Goal: Information Seeking & Learning: Understand process/instructions

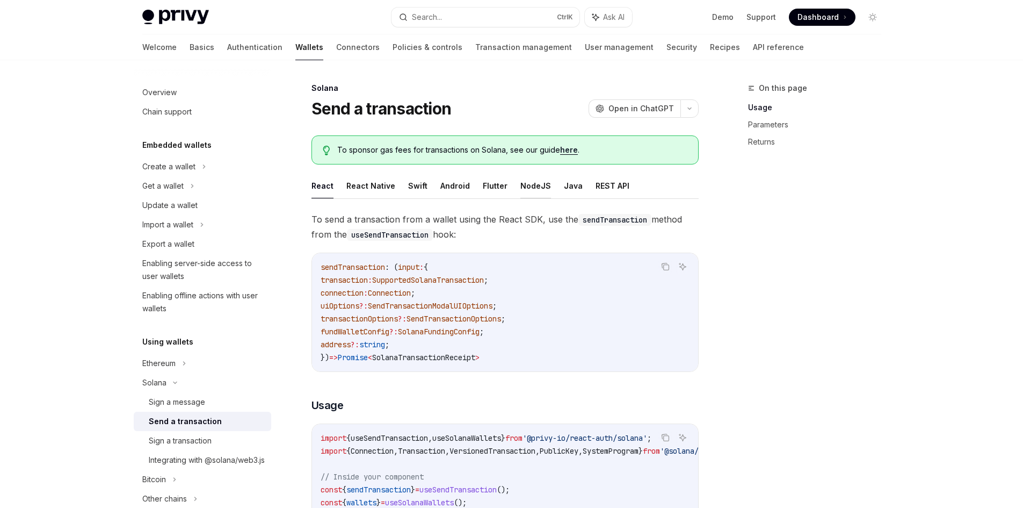
click at [520, 191] on button "NodeJS" at bounding box center [535, 185] width 31 height 25
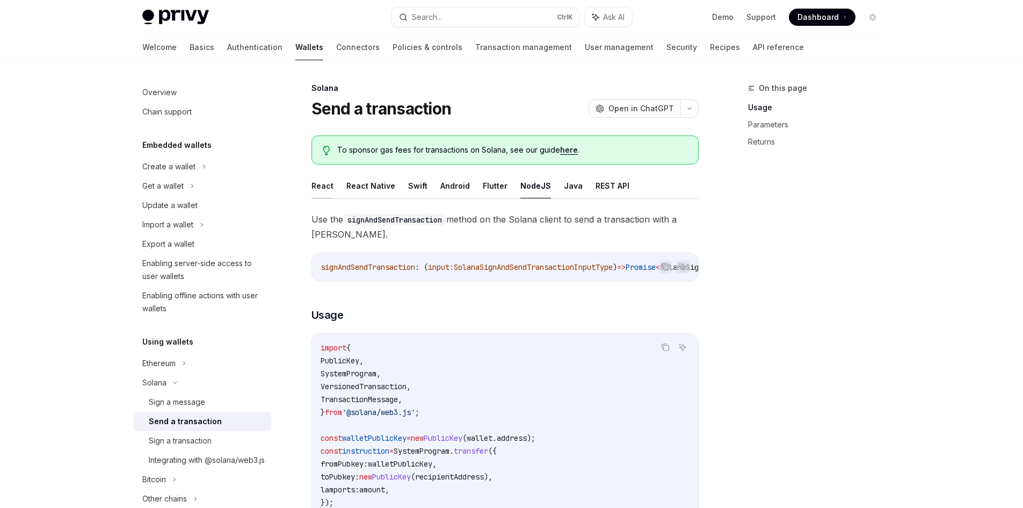
click at [312, 186] on button "React" at bounding box center [323, 185] width 22 height 25
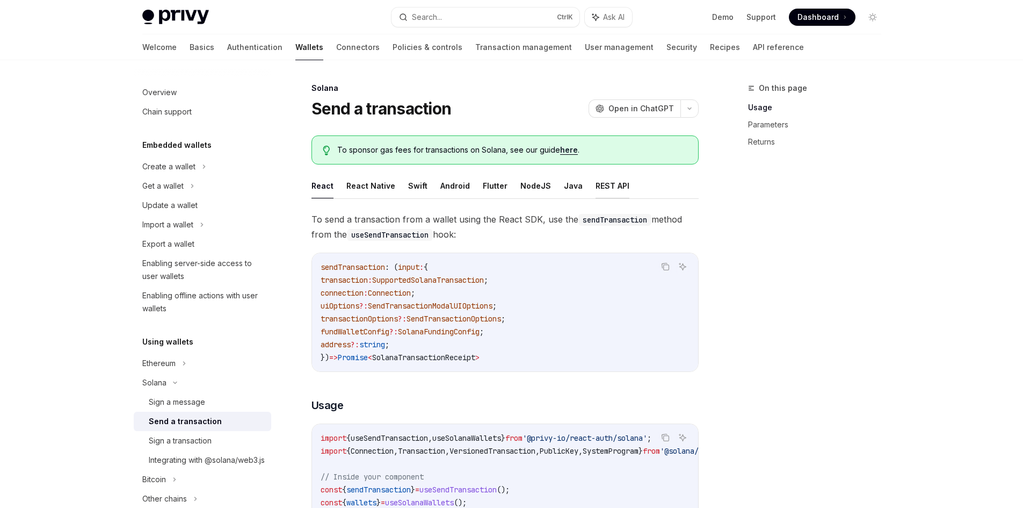
click at [617, 192] on button "REST API" at bounding box center [613, 185] width 34 height 25
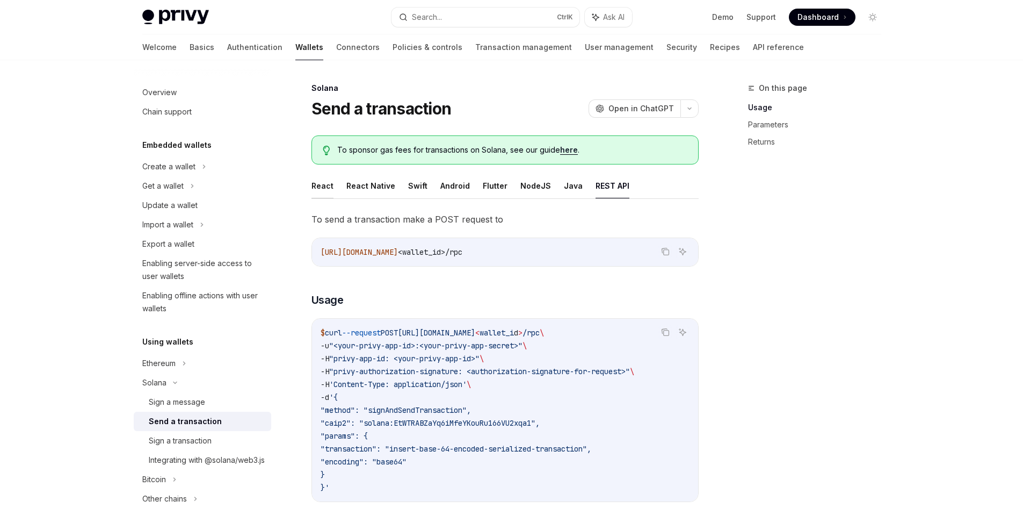
click at [332, 191] on button "React" at bounding box center [323, 185] width 22 height 25
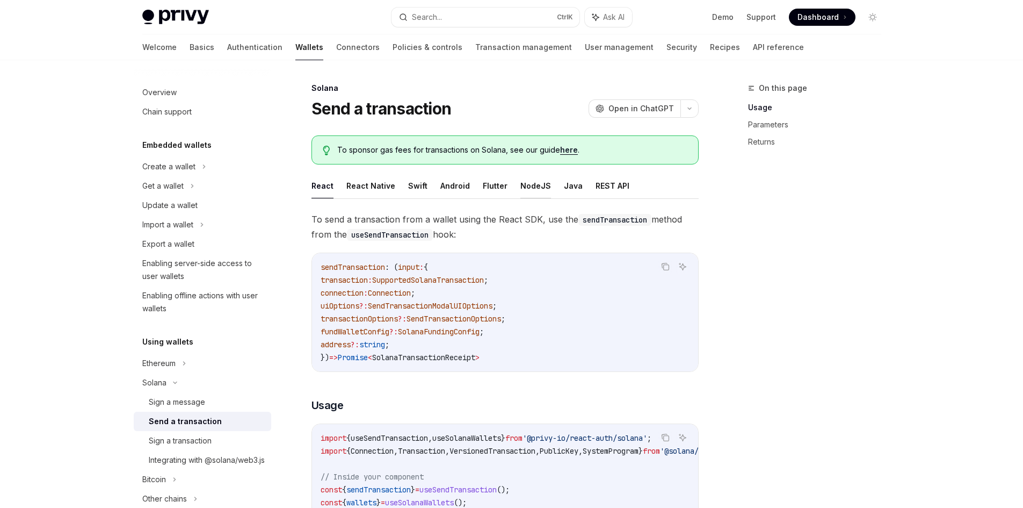
click at [538, 184] on button "NodeJS" at bounding box center [535, 185] width 31 height 25
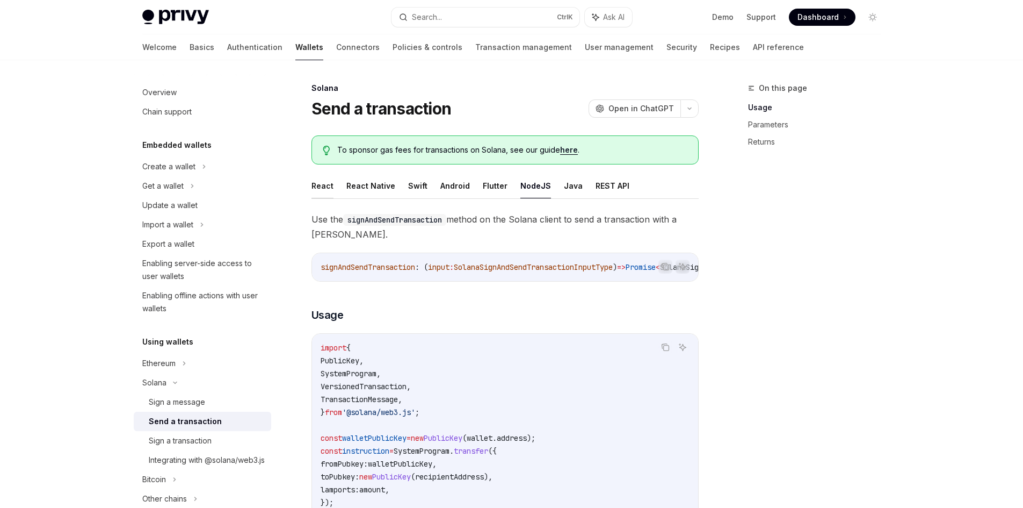
click at [329, 184] on button "React" at bounding box center [323, 185] width 22 height 25
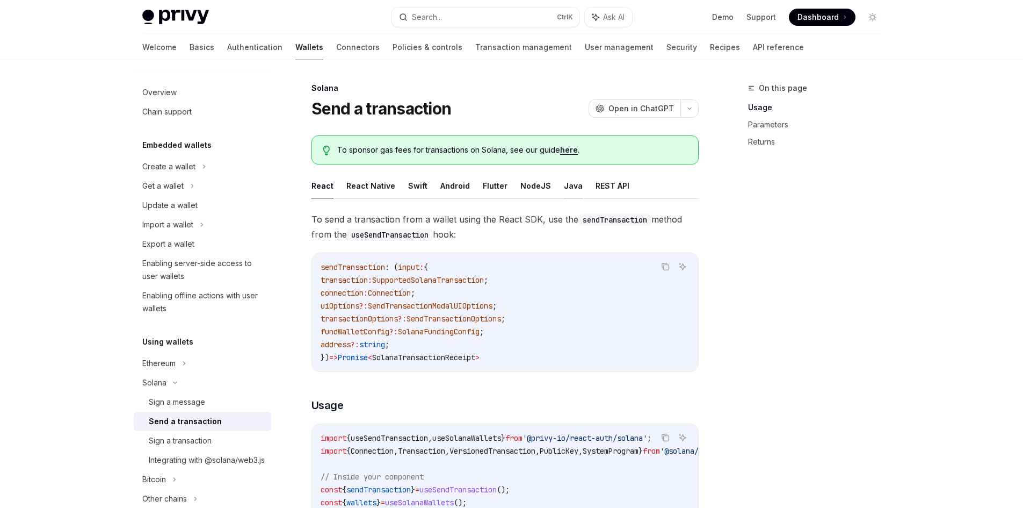
click at [564, 185] on button "Java" at bounding box center [573, 185] width 19 height 25
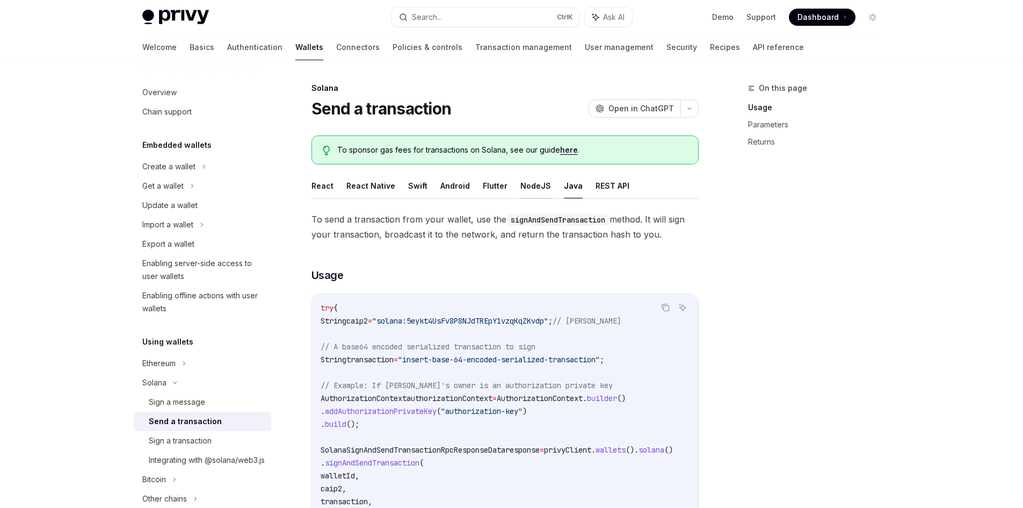
click at [534, 181] on button "NodeJS" at bounding box center [535, 185] width 31 height 25
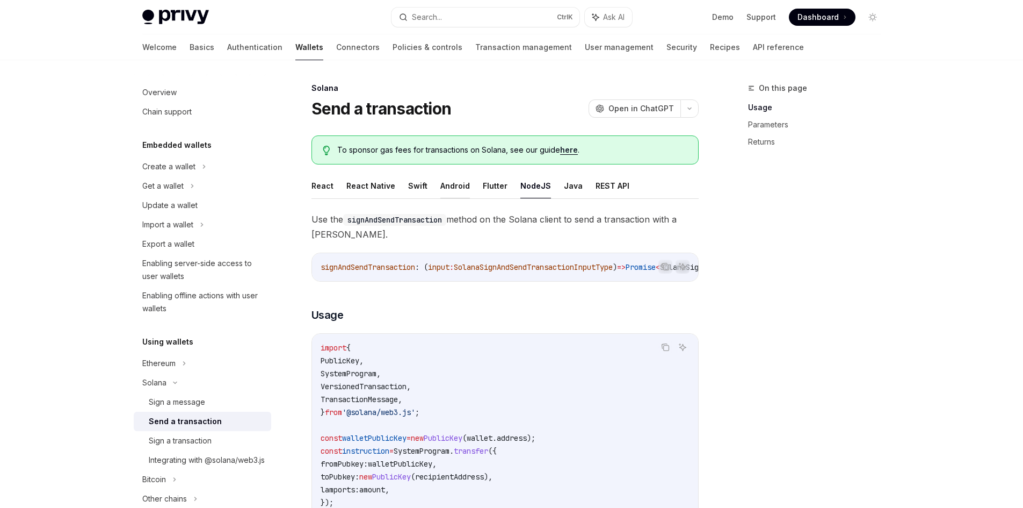
click at [455, 186] on button "Android" at bounding box center [455, 185] width 30 height 25
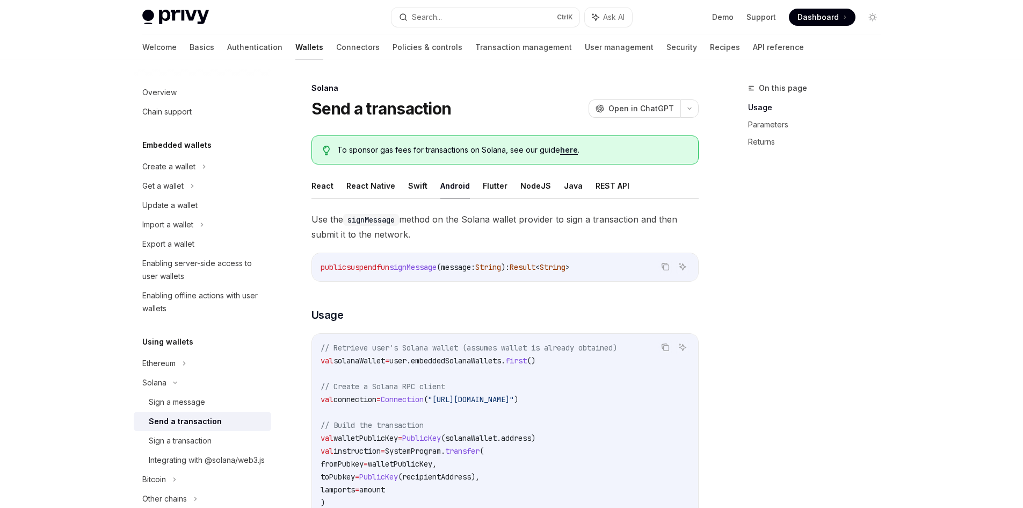
click at [316, 187] on button "React" at bounding box center [323, 185] width 22 height 25
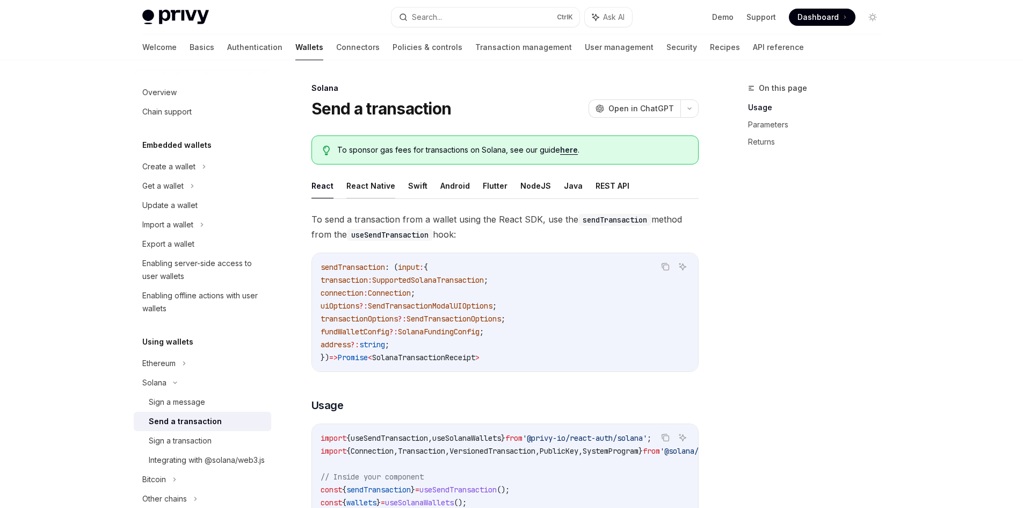
click at [379, 191] on button "React Native" at bounding box center [370, 185] width 49 height 25
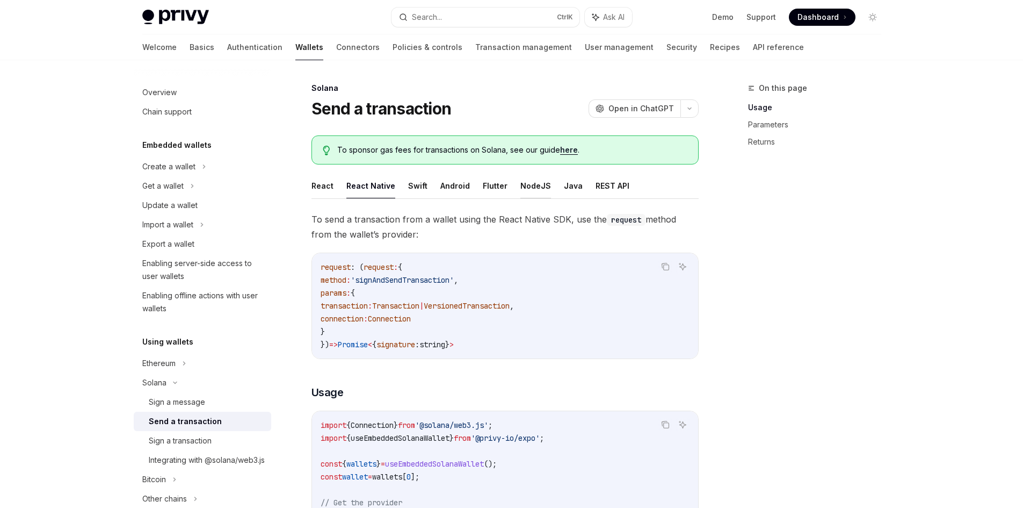
click at [523, 189] on button "NodeJS" at bounding box center [535, 185] width 31 height 25
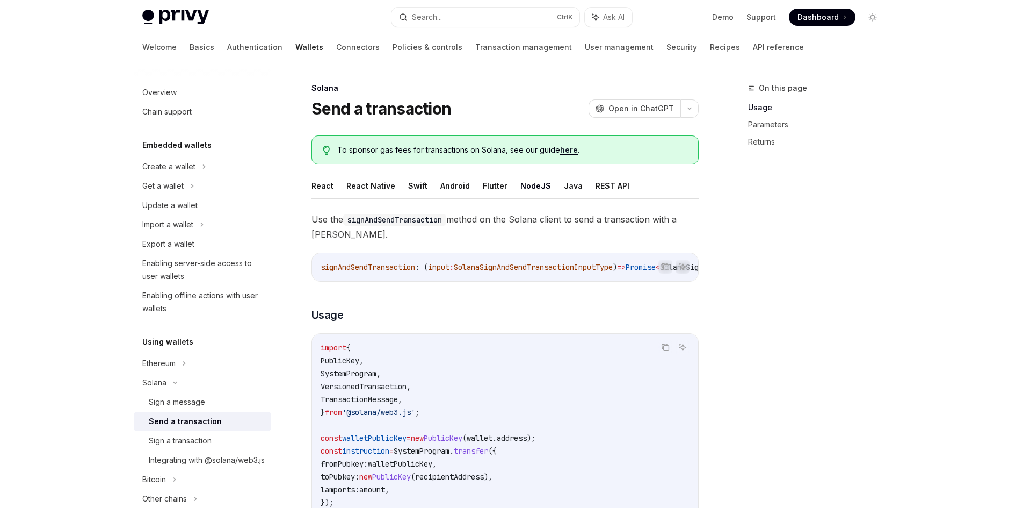
click at [598, 180] on button "REST API" at bounding box center [613, 185] width 34 height 25
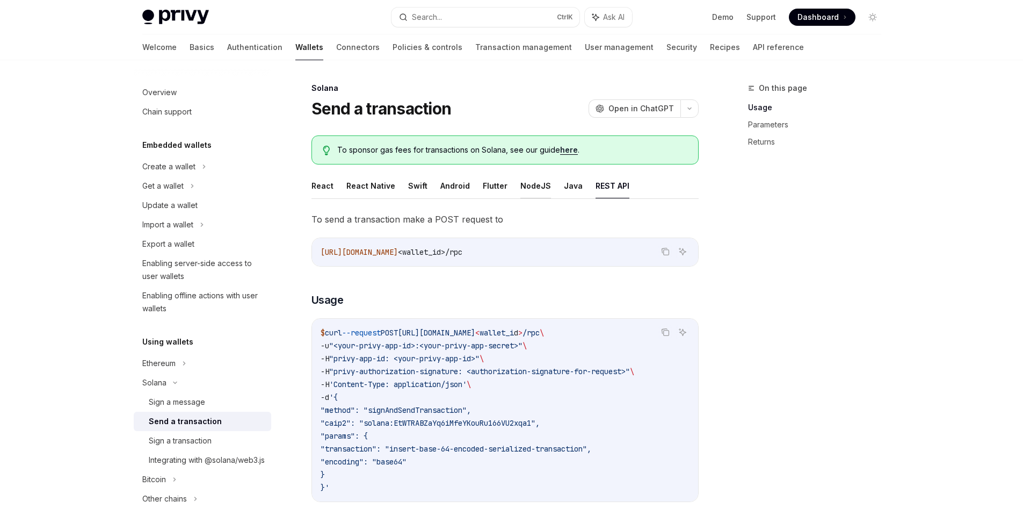
click at [534, 193] on button "NodeJS" at bounding box center [535, 185] width 31 height 25
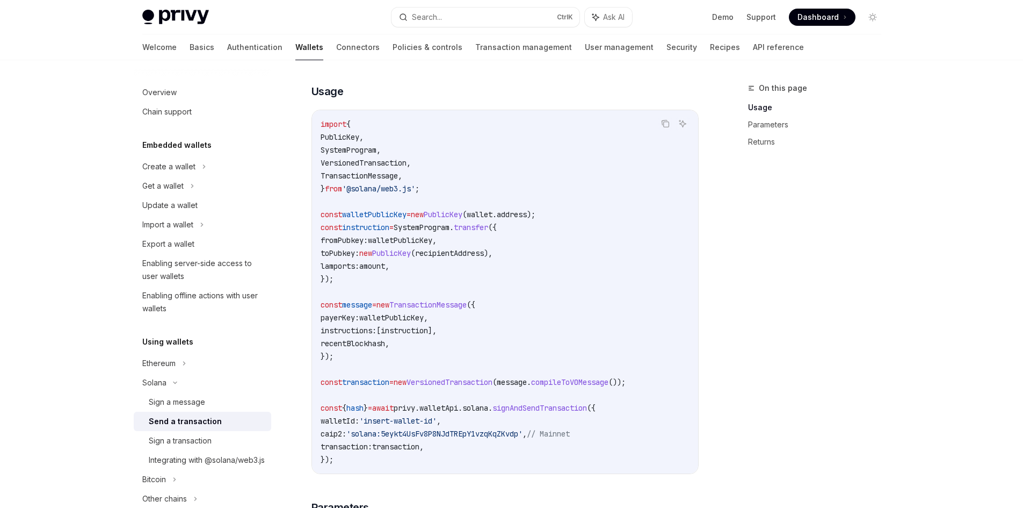
scroll to position [39, 0]
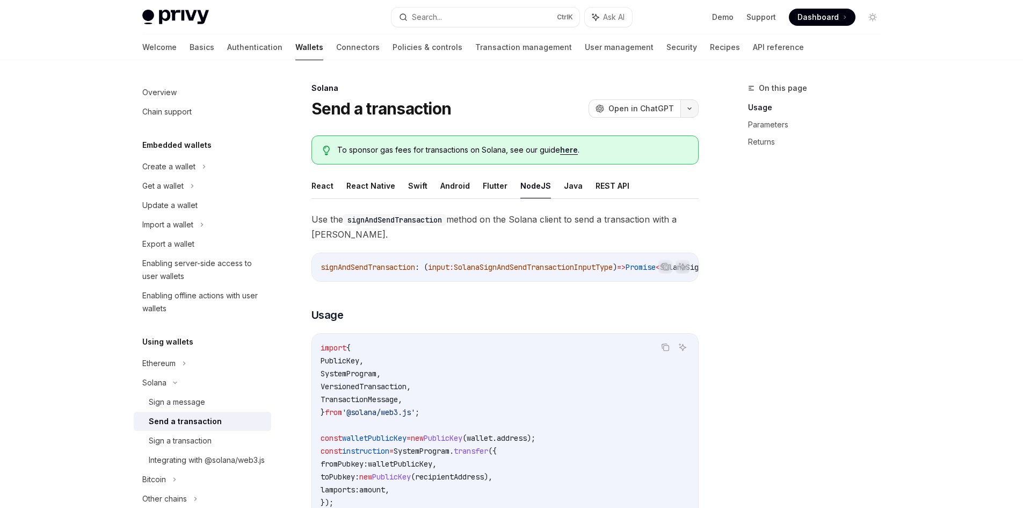
click at [690, 110] on icon "button" at bounding box center [689, 108] width 13 height 4
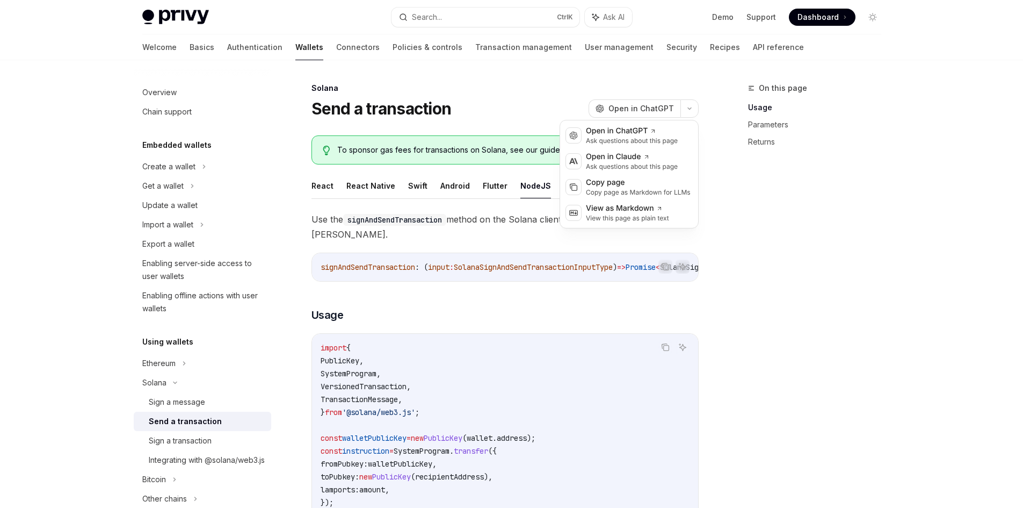
click at [765, 215] on div "On this page Usage Parameters Returns" at bounding box center [808, 295] width 163 height 426
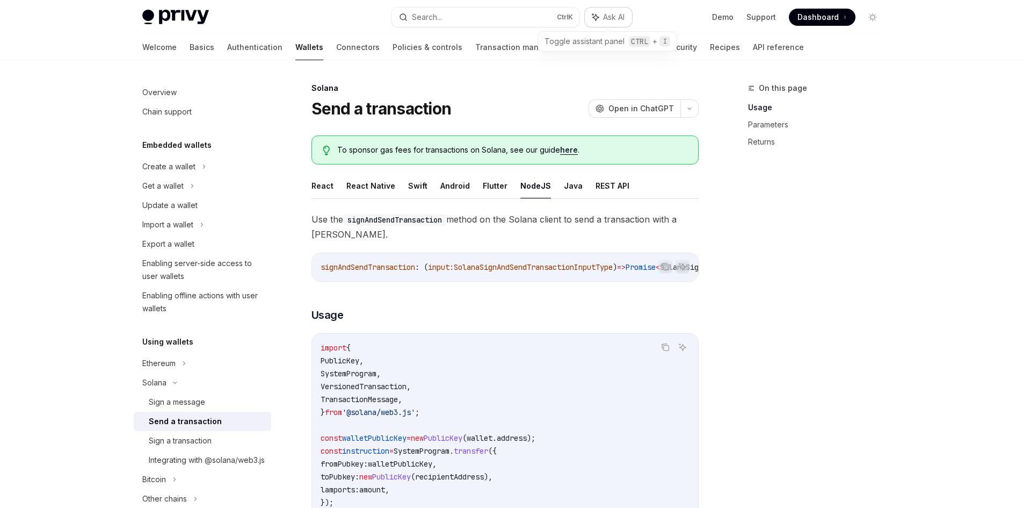
click at [610, 12] on span "Ask AI" at bounding box center [613, 17] width 21 height 11
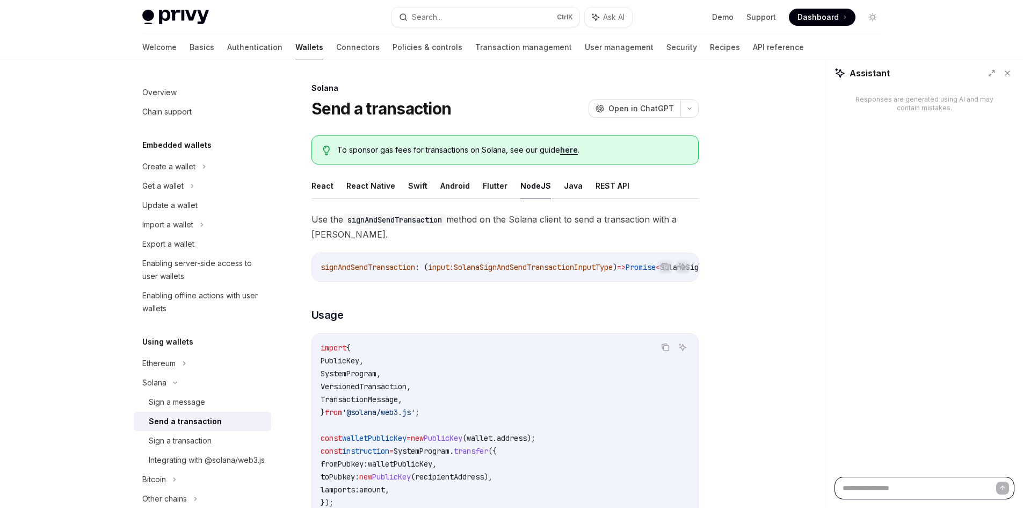
click at [904, 489] on textarea at bounding box center [925, 487] width 180 height 23
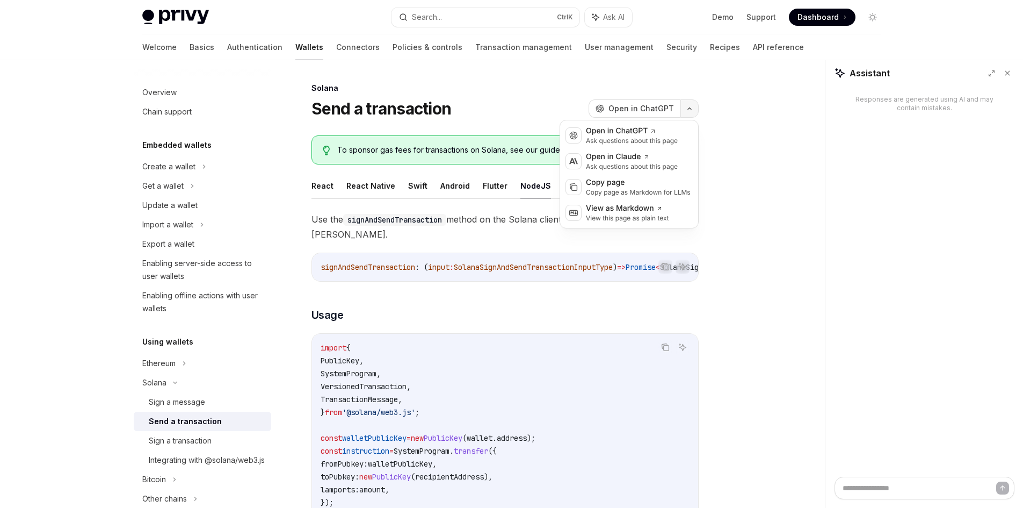
click at [688, 110] on icon "button" at bounding box center [689, 108] width 13 height 4
click at [626, 211] on div "View as Markdown" at bounding box center [627, 208] width 83 height 11
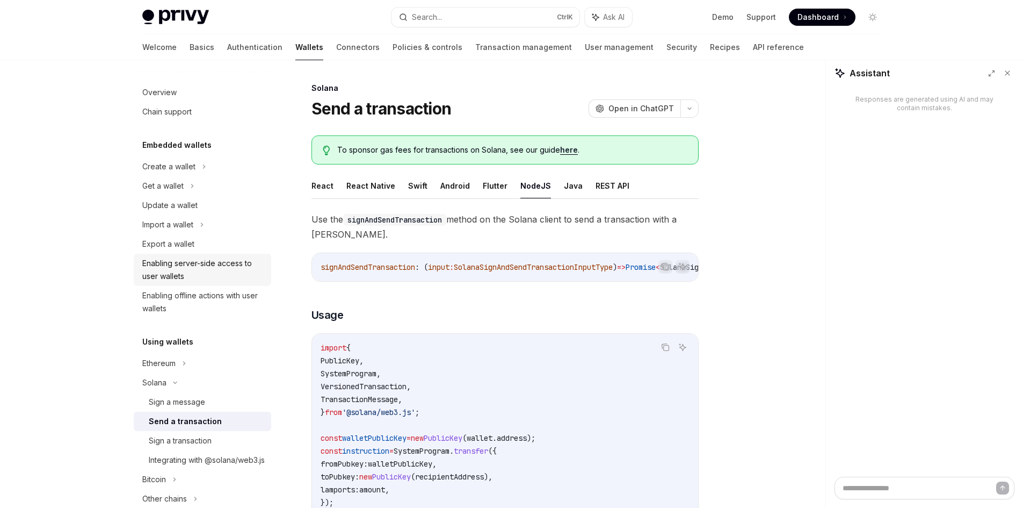
click at [204, 267] on div "Enabling server-side access to user wallets" at bounding box center [203, 270] width 122 height 26
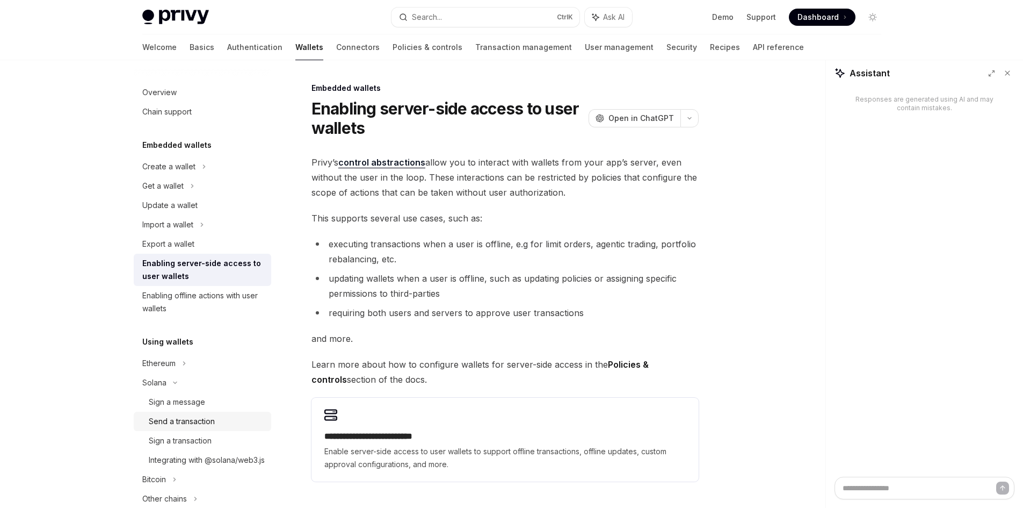
click at [211, 427] on div "Send a transaction" at bounding box center [182, 421] width 66 height 13
type textarea "*"
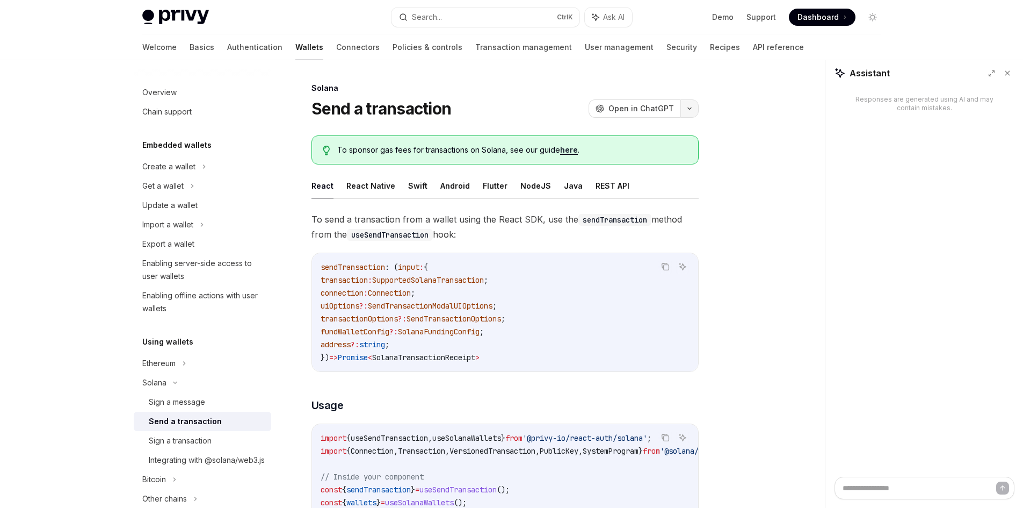
click at [695, 102] on button "button" at bounding box center [690, 108] width 18 height 18
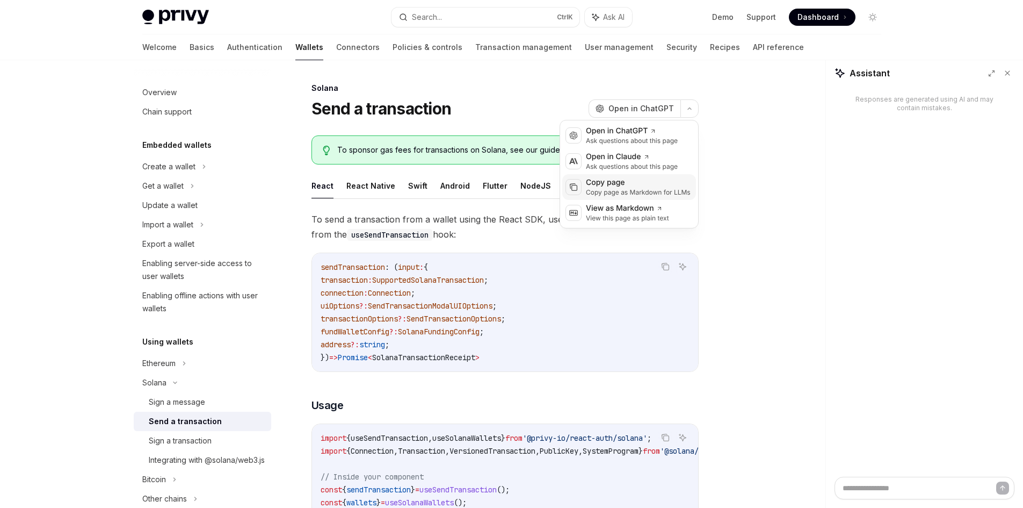
click at [668, 198] on div "Copy page Copy page as Markdown for LLMs" at bounding box center [629, 187] width 134 height 26
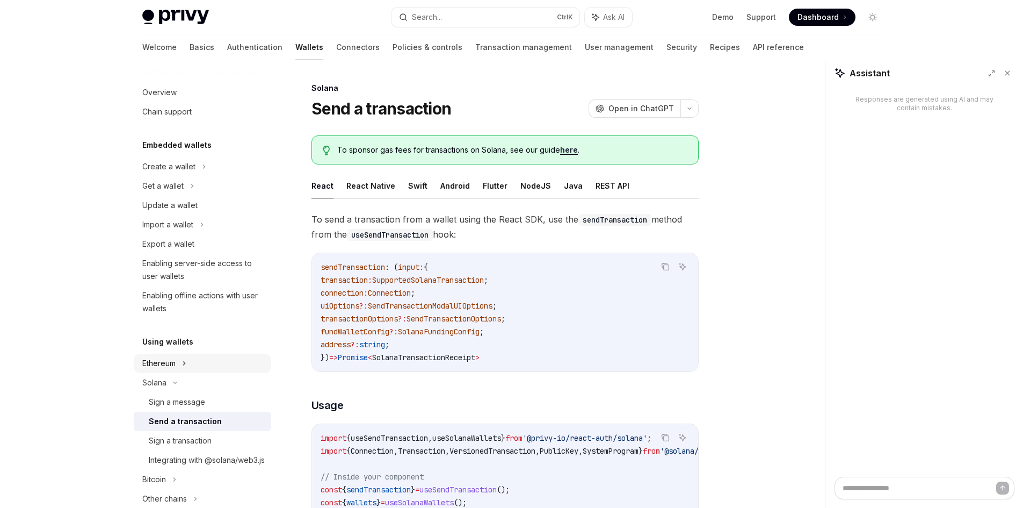
click at [180, 176] on div "Ethereum" at bounding box center [203, 166] width 138 height 19
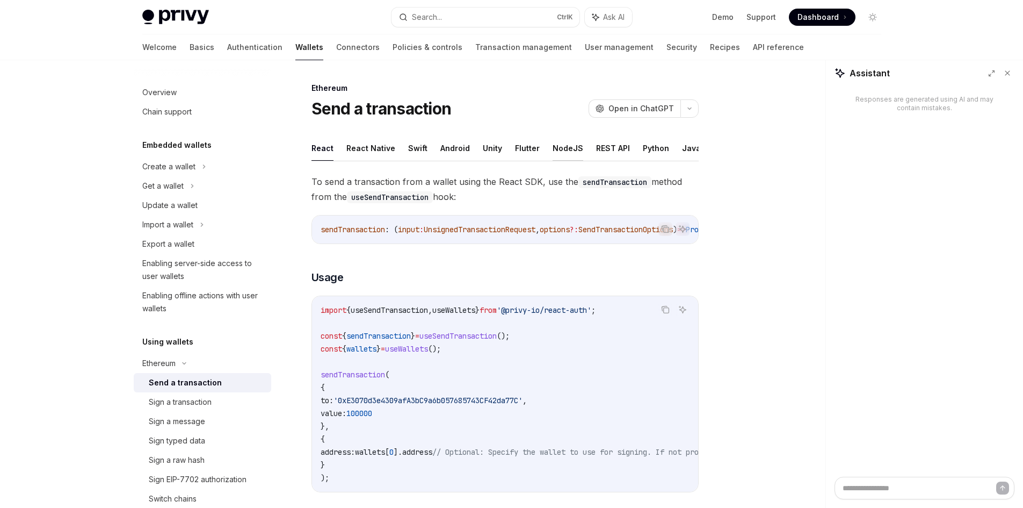
click at [574, 147] on button "NodeJS" at bounding box center [568, 147] width 31 height 25
type textarea "*"
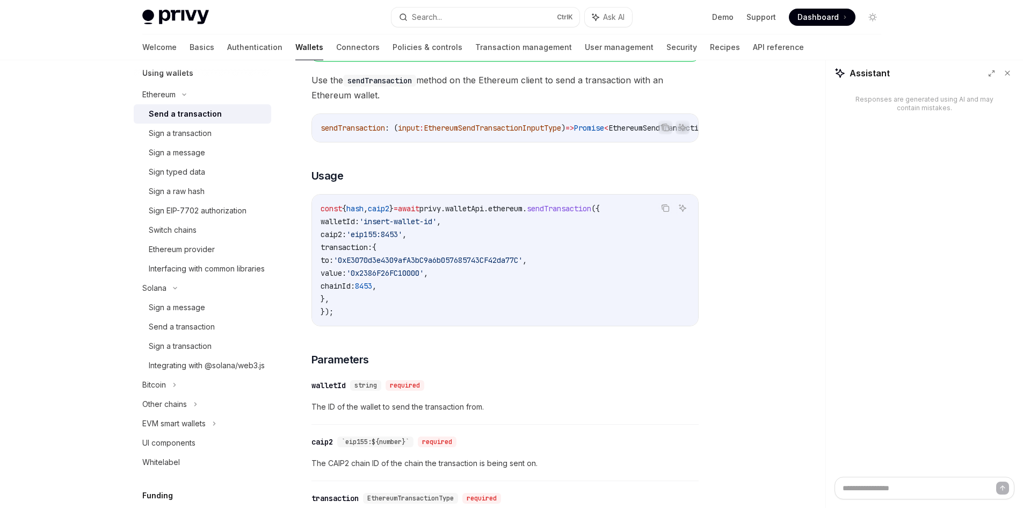
scroll to position [215, 0]
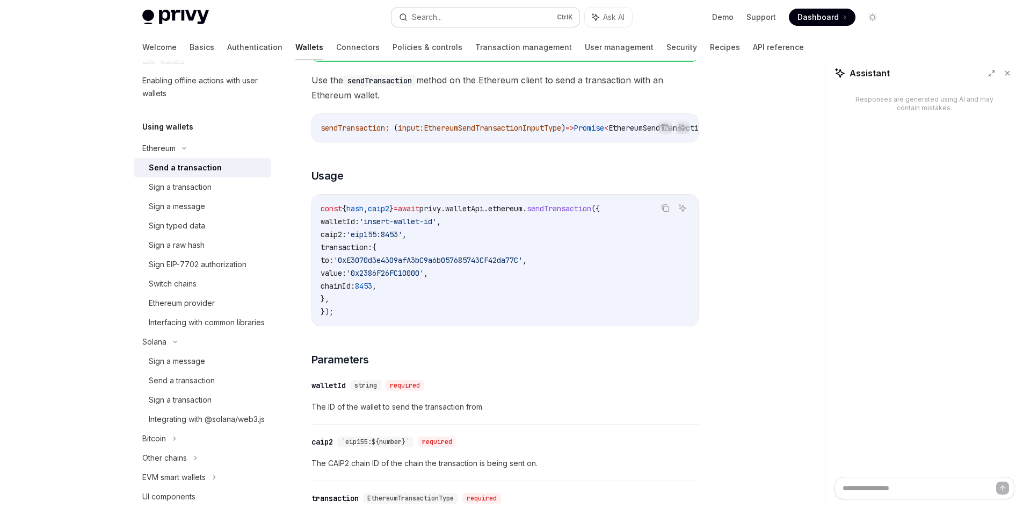
click at [495, 25] on button "Search... Ctrl K" at bounding box center [486, 17] width 188 height 19
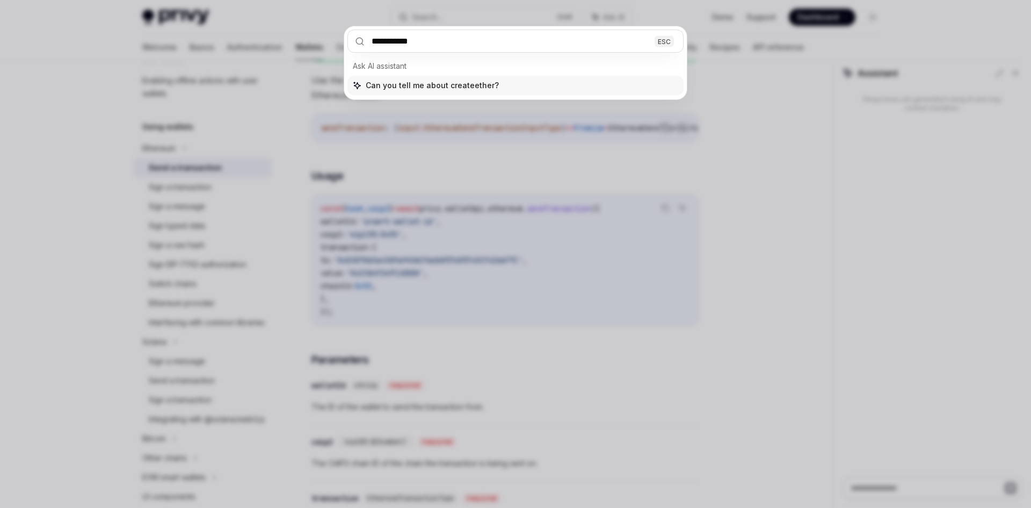
type input "**********"
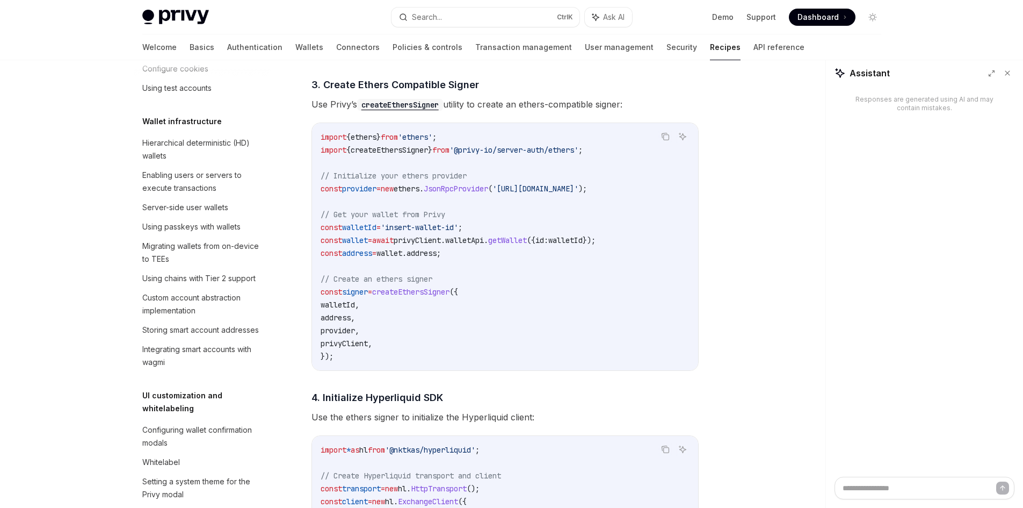
scroll to position [1025, 0]
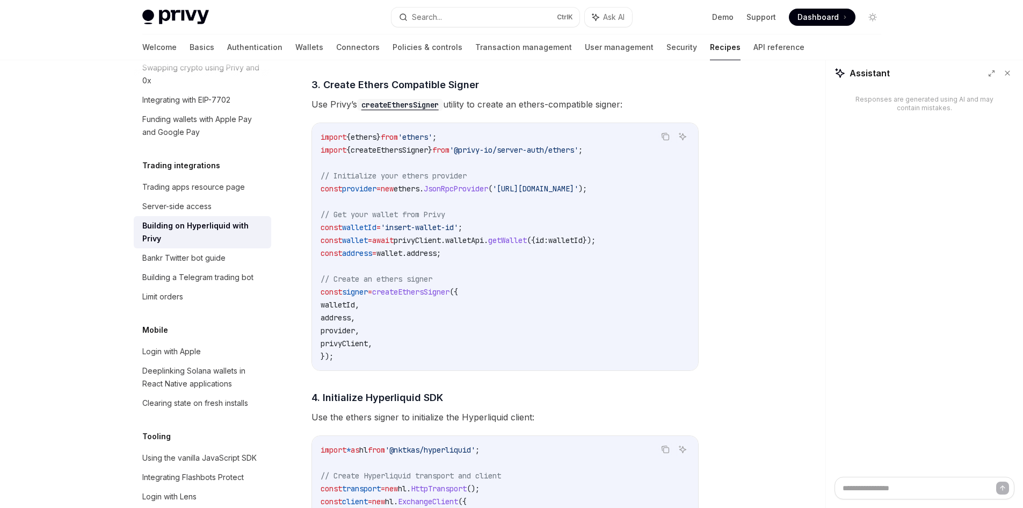
click at [419, 296] on span "createEthersSigner" at bounding box center [410, 292] width 77 height 10
click at [561, 165] on code "import { ethers } from 'ethers' ; import { createEthersSigner } from '@privy-io…" at bounding box center [505, 247] width 369 height 232
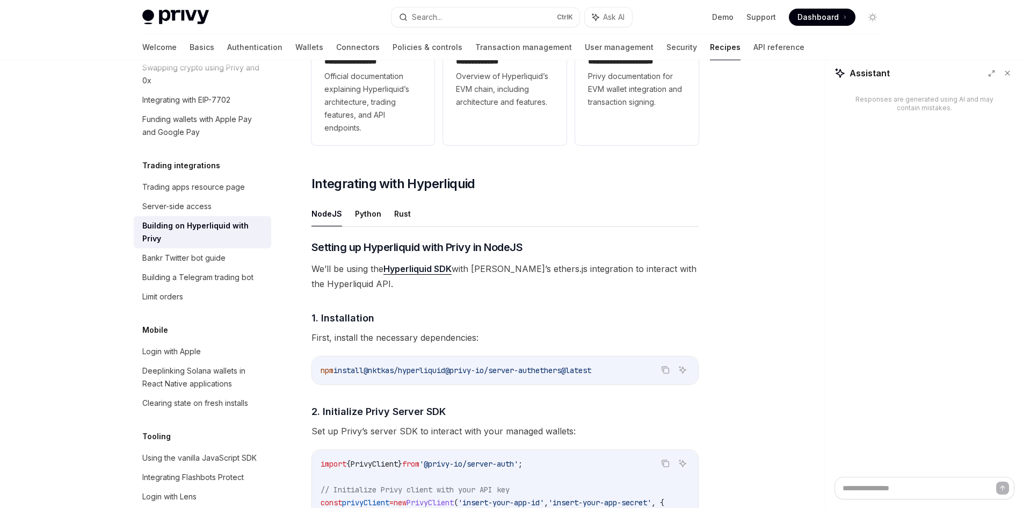
scroll to position [0, 0]
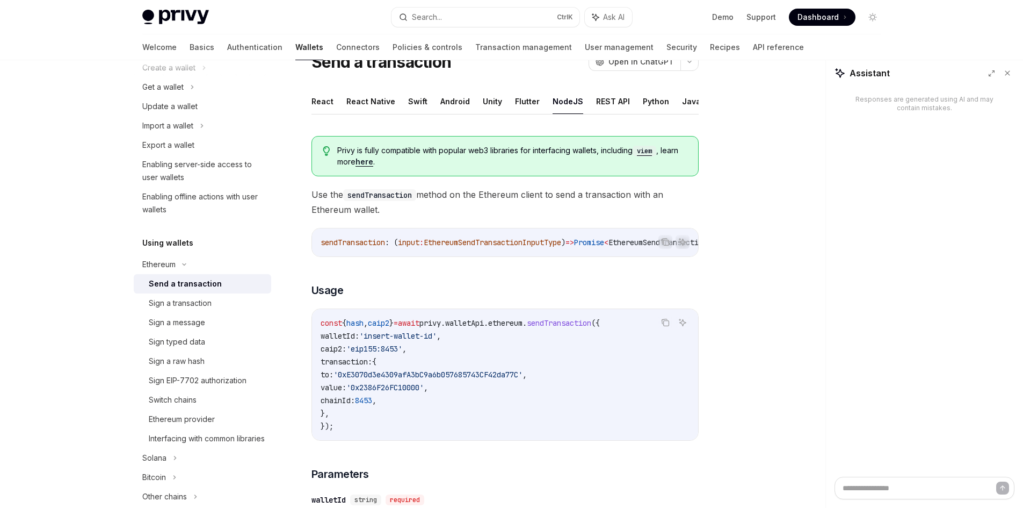
scroll to position [64, 0]
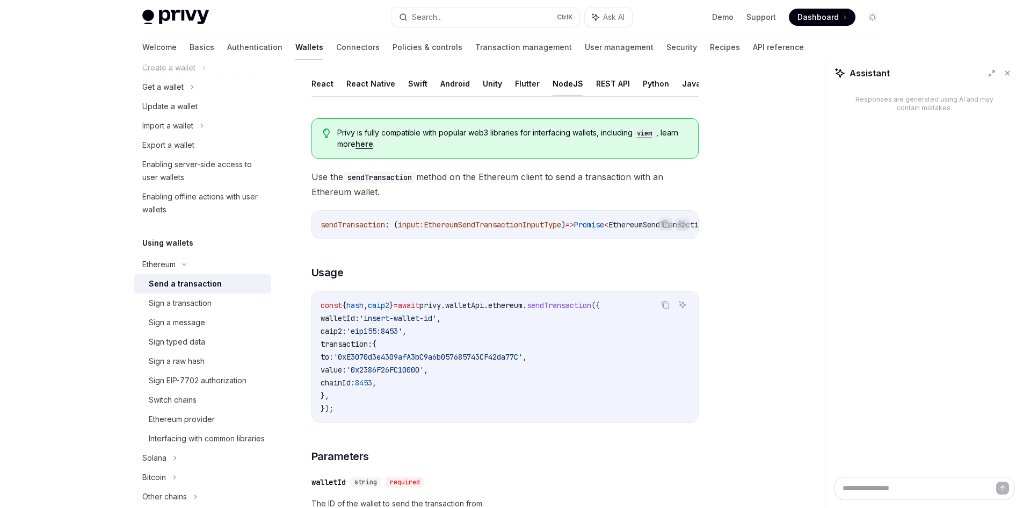
click at [864, 387] on div "Responses are generated using AI and may contain mistakes." at bounding box center [924, 281] width 197 height 390
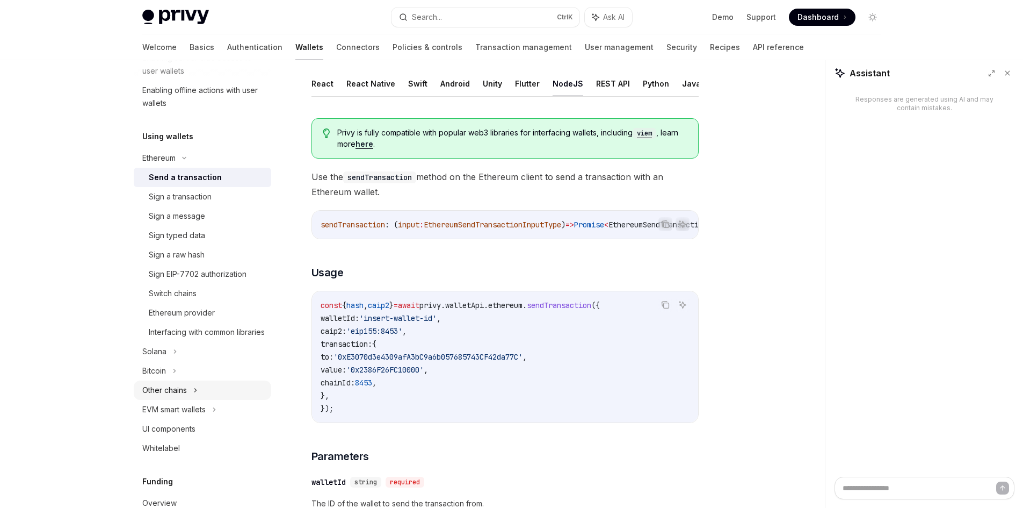
scroll to position [206, 0]
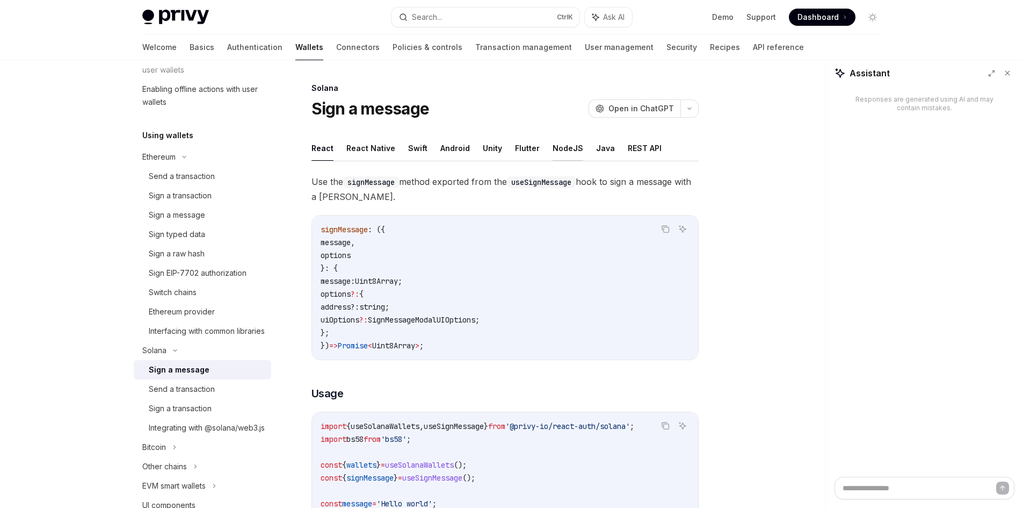
click at [569, 149] on button "NodeJS" at bounding box center [568, 147] width 31 height 25
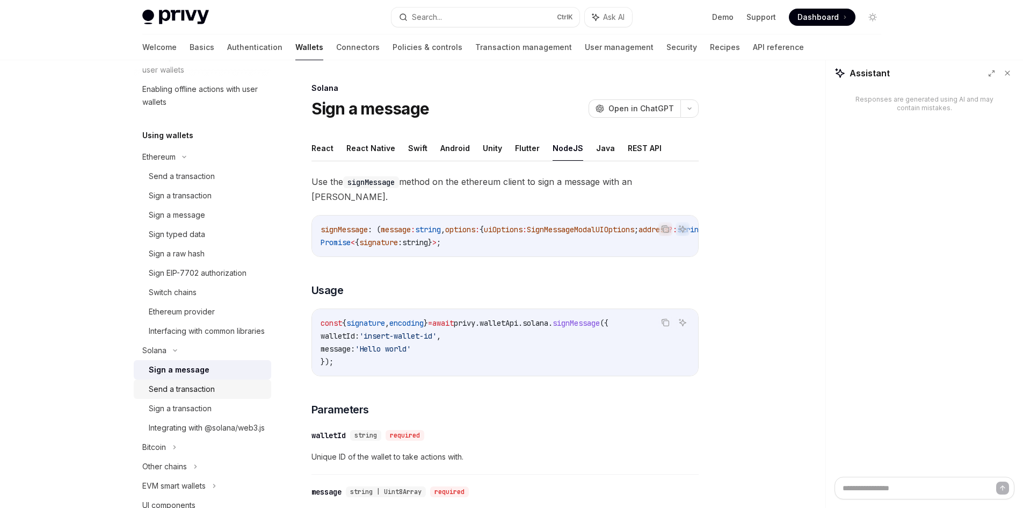
click at [199, 395] on div "Send a transaction" at bounding box center [182, 388] width 66 height 13
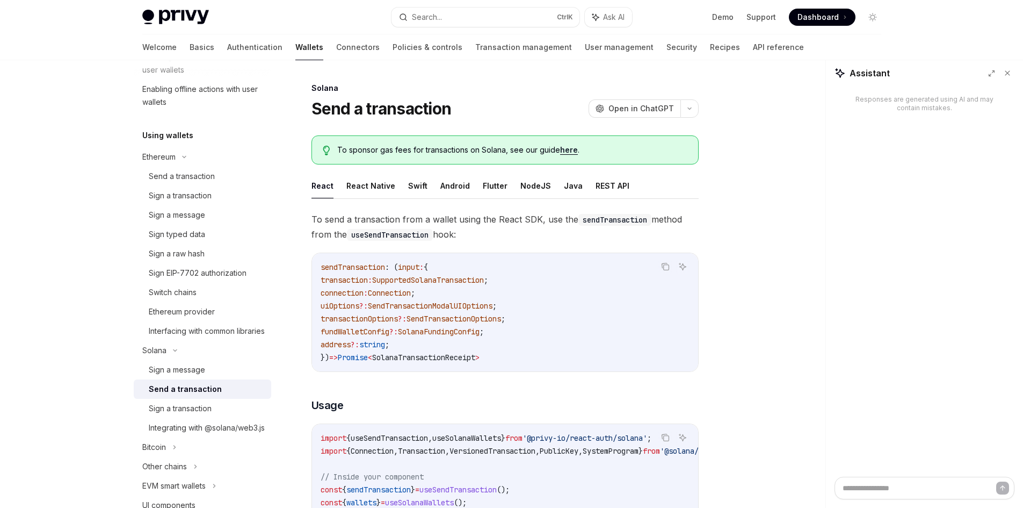
click at [543, 182] on ul "React React Native Swift Android Flutter NodeJS Java REST API" at bounding box center [505, 186] width 387 height 26
click at [528, 189] on button "NodeJS" at bounding box center [535, 185] width 31 height 25
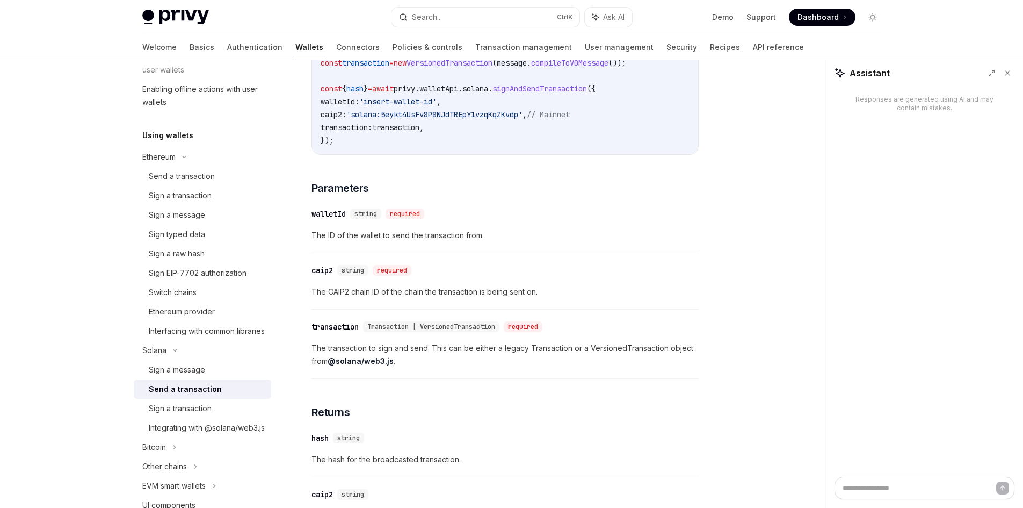
scroll to position [645, 0]
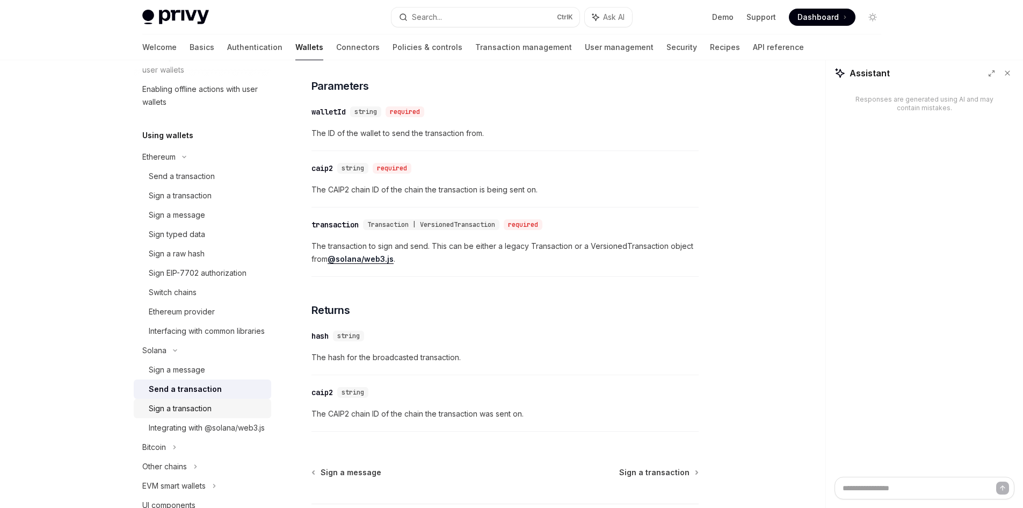
click at [180, 415] on div "Sign a transaction" at bounding box center [180, 408] width 63 height 13
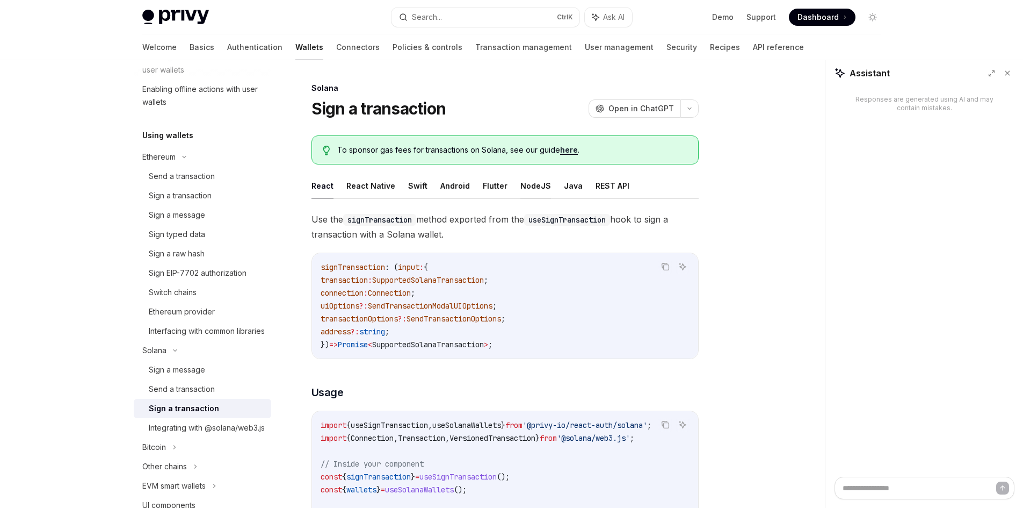
click at [539, 186] on button "NodeJS" at bounding box center [535, 185] width 31 height 25
type textarea "*"
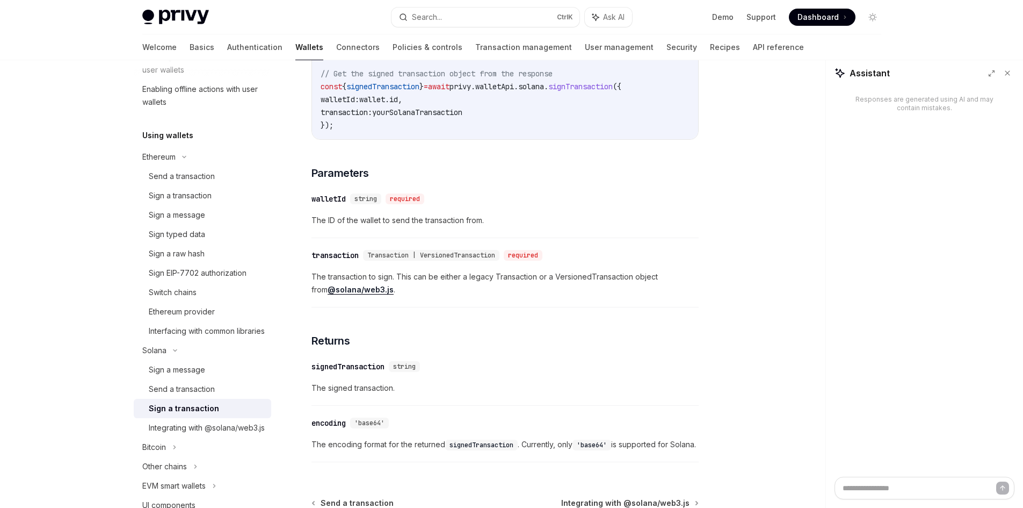
scroll to position [752, 0]
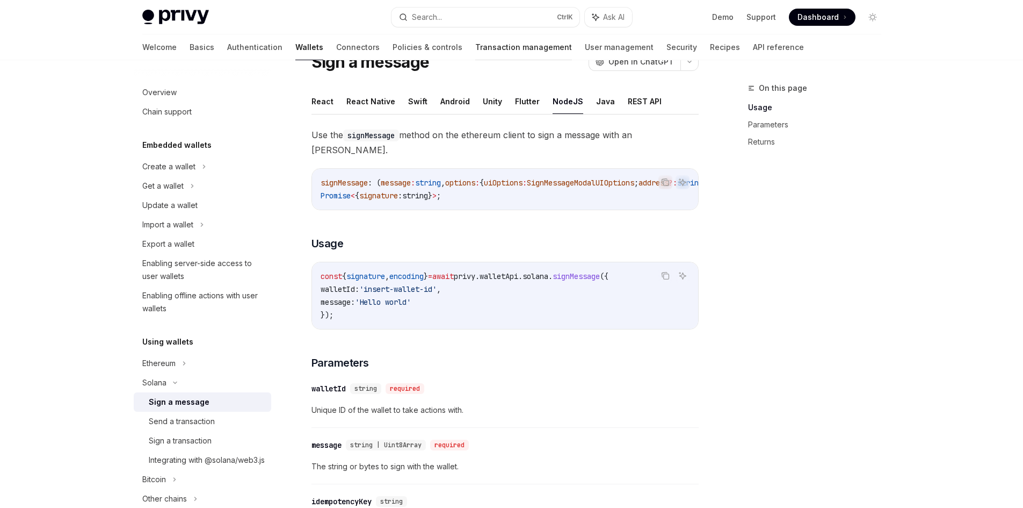
scroll to position [64, 0]
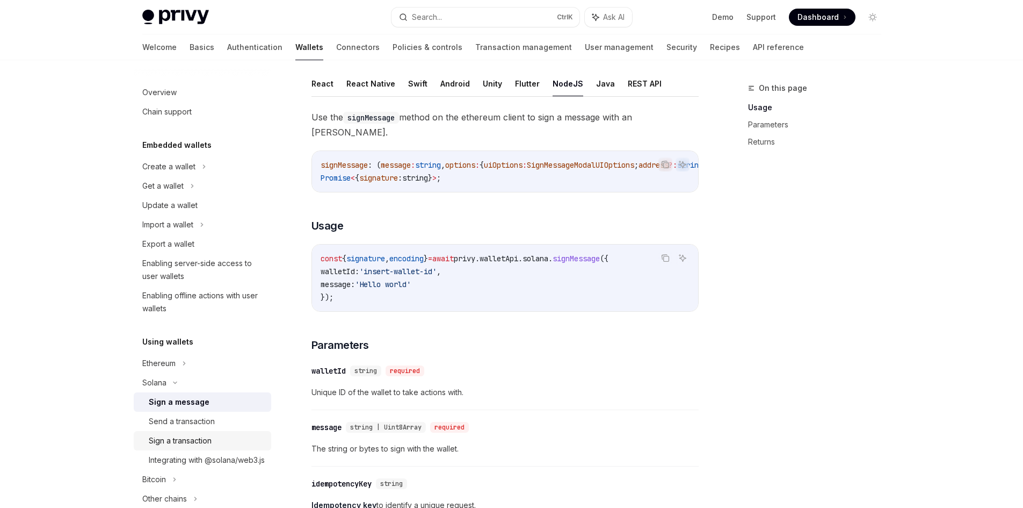
click at [201, 440] on div "Sign a transaction" at bounding box center [180, 440] width 63 height 13
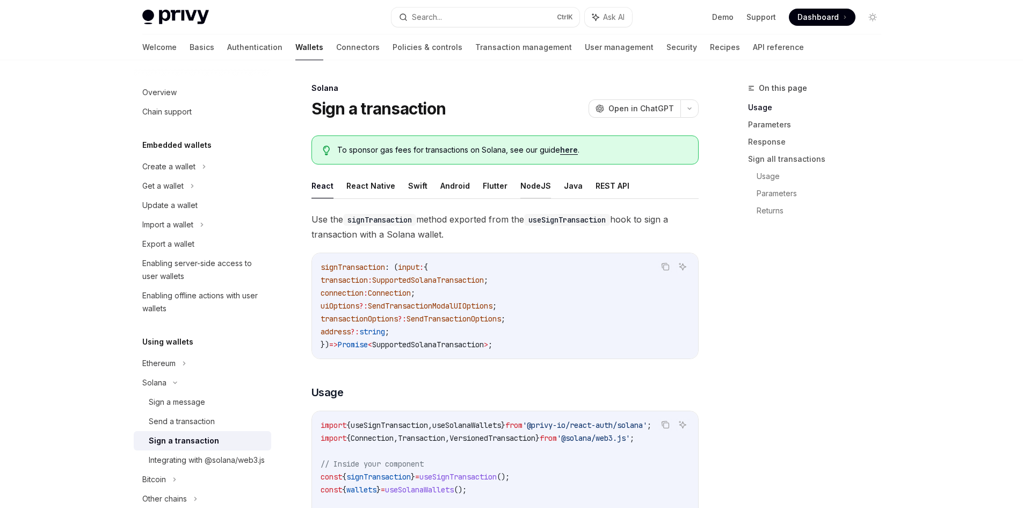
click at [537, 189] on button "NodeJS" at bounding box center [535, 185] width 31 height 25
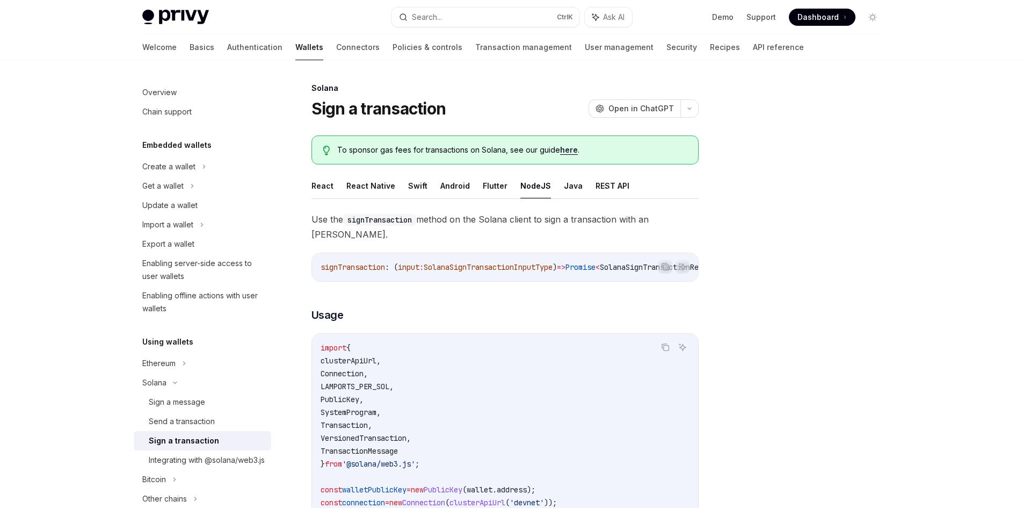
click at [740, 330] on div at bounding box center [808, 295] width 163 height 426
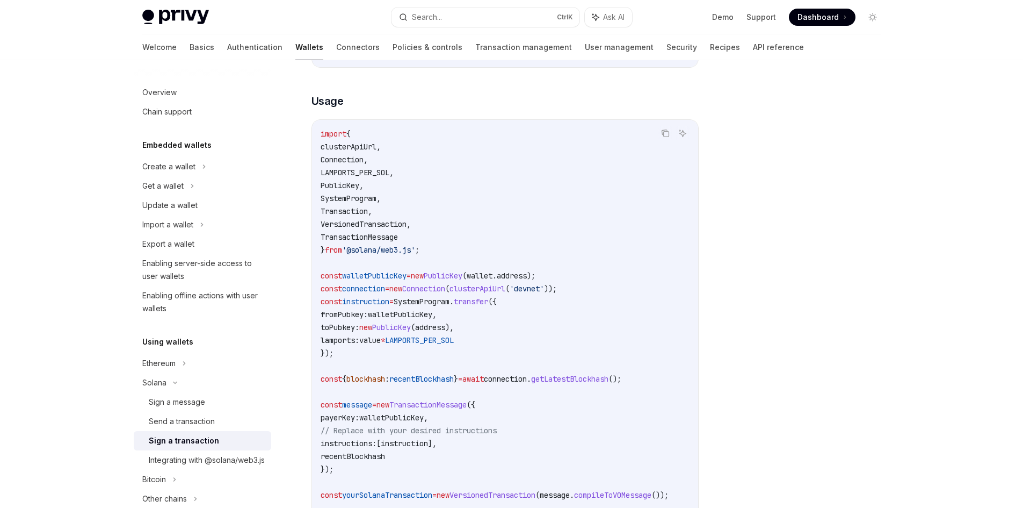
scroll to position [215, 0]
click at [182, 466] on div "Integrating with @solana/web3.js" at bounding box center [207, 459] width 116 height 13
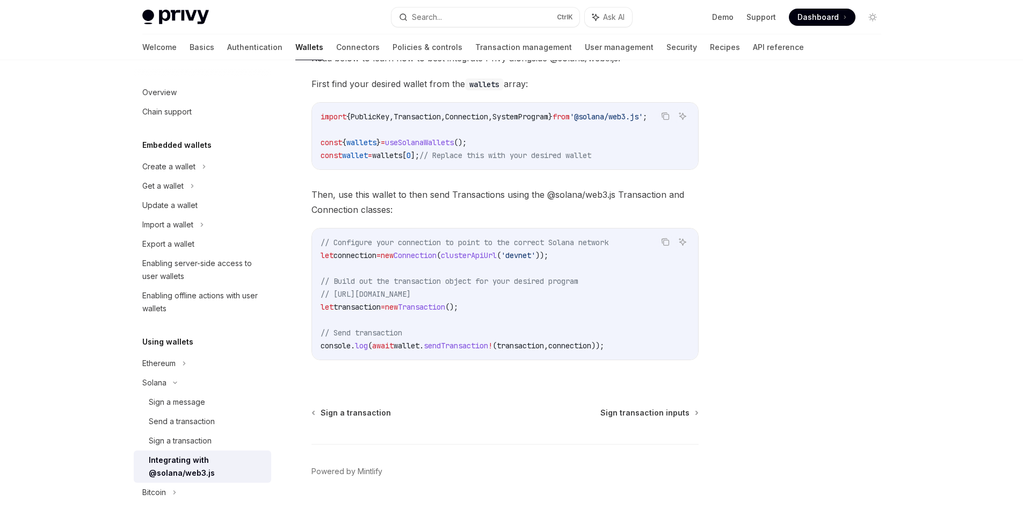
scroll to position [198, 0]
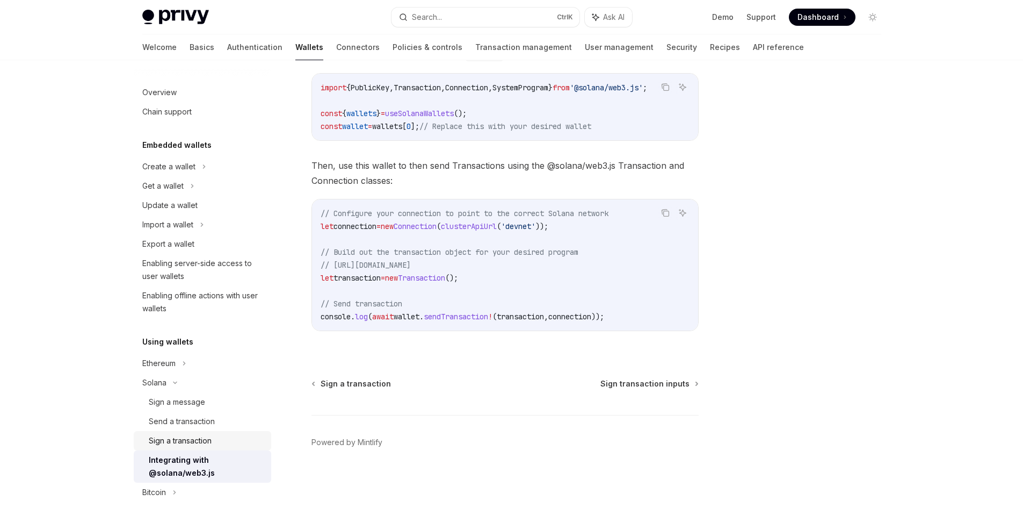
click at [178, 444] on div "Sign a transaction" at bounding box center [180, 440] width 63 height 13
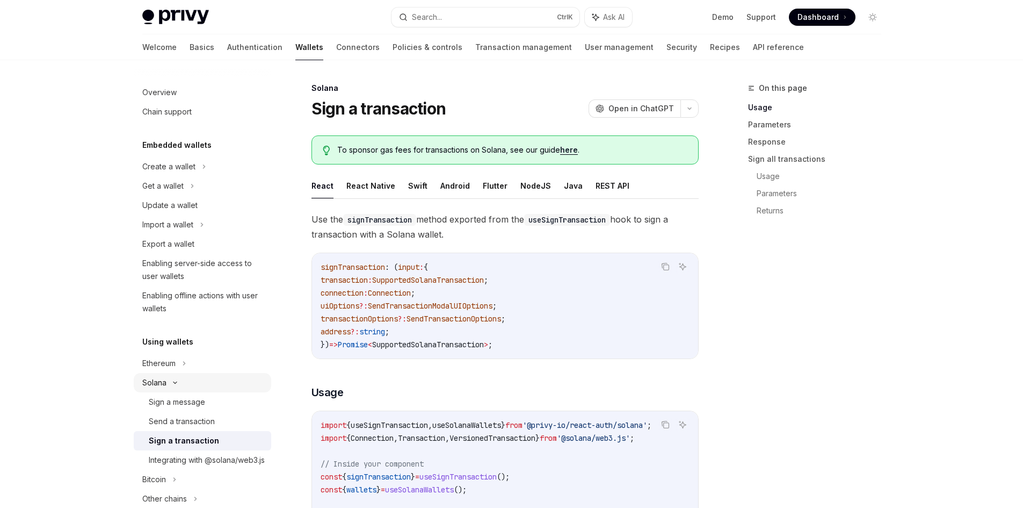
click at [162, 192] on div "Solana" at bounding box center [162, 185] width 41 height 13
click at [160, 196] on div "Solana" at bounding box center [203, 185] width 138 height 19
click at [532, 190] on button "NodeJS" at bounding box center [535, 185] width 31 height 25
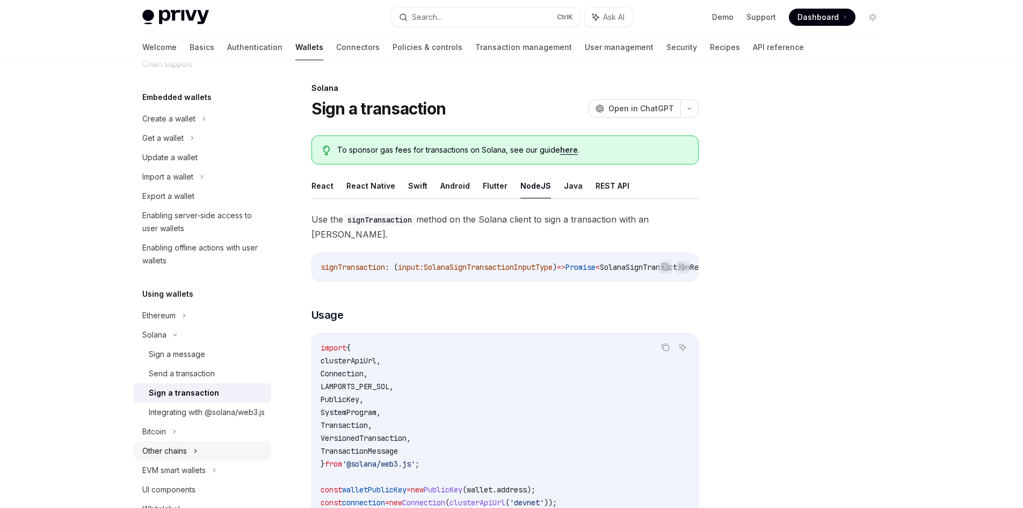
scroll to position [107, 0]
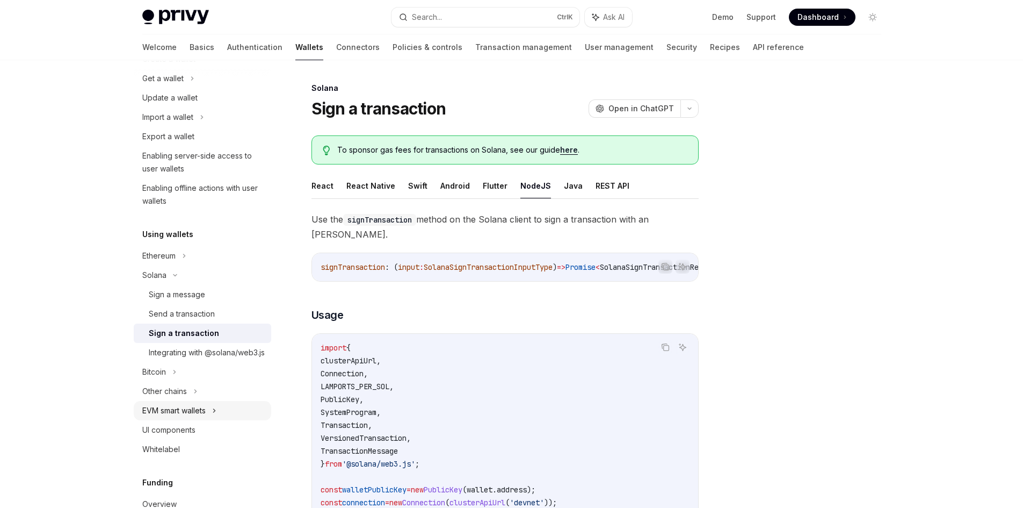
click at [182, 420] on div "EVM smart wallets" at bounding box center [203, 410] width 138 height 19
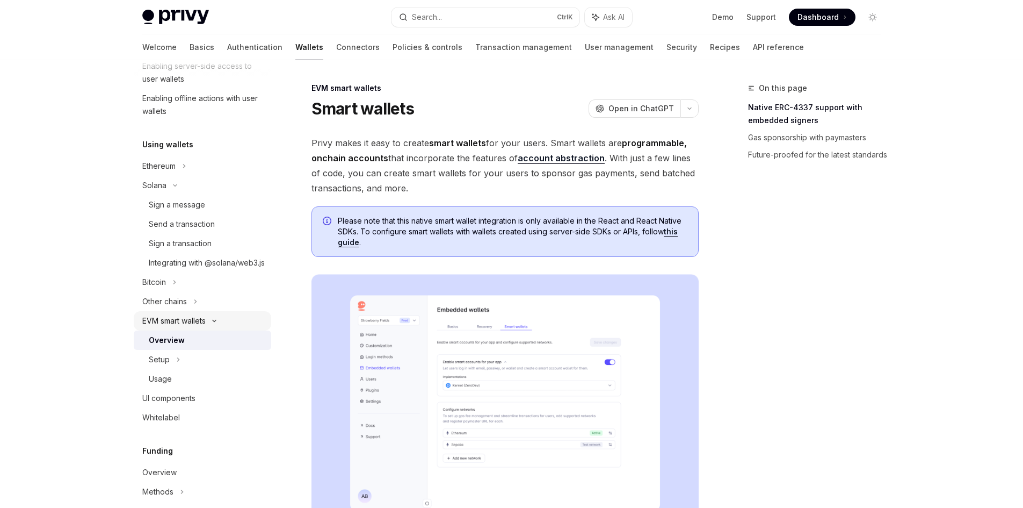
scroll to position [215, 0]
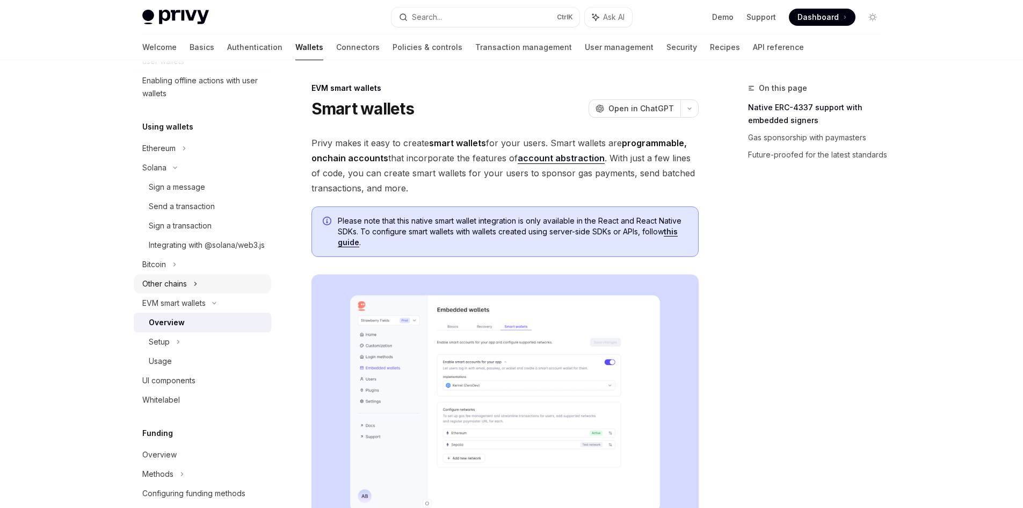
click at [175, 16] on div "Other chains" at bounding box center [167, 9] width 51 height 13
type textarea "*"
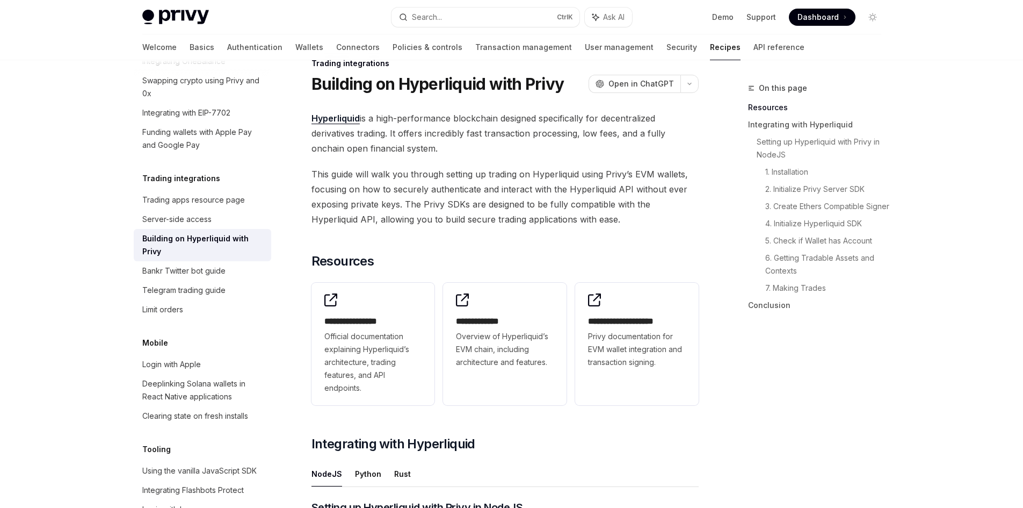
scroll to position [5, 0]
